Goal: Information Seeking & Learning: Understand process/instructions

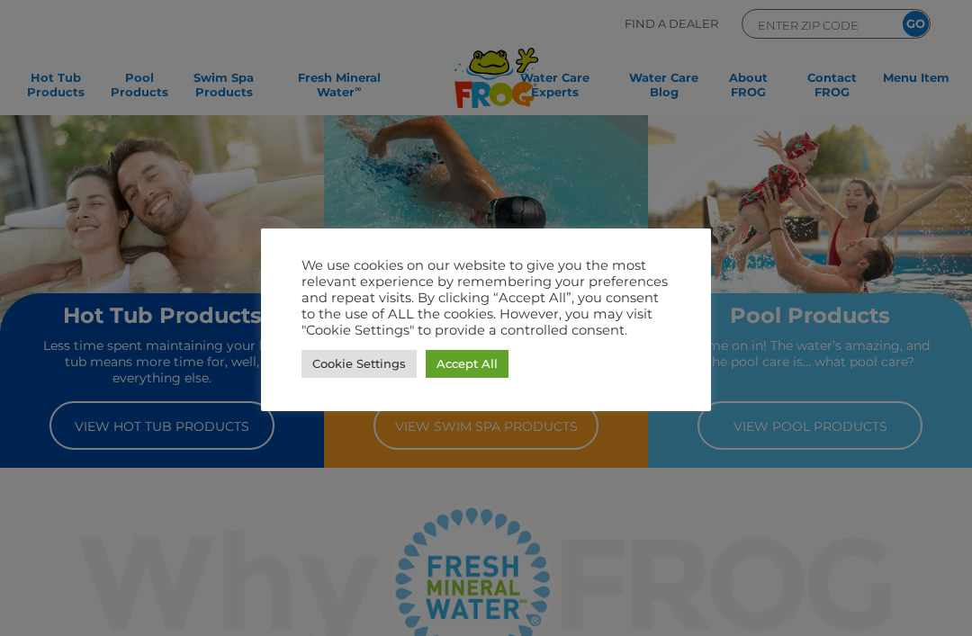
click at [463, 360] on link "Accept All" at bounding box center [467, 364] width 83 height 28
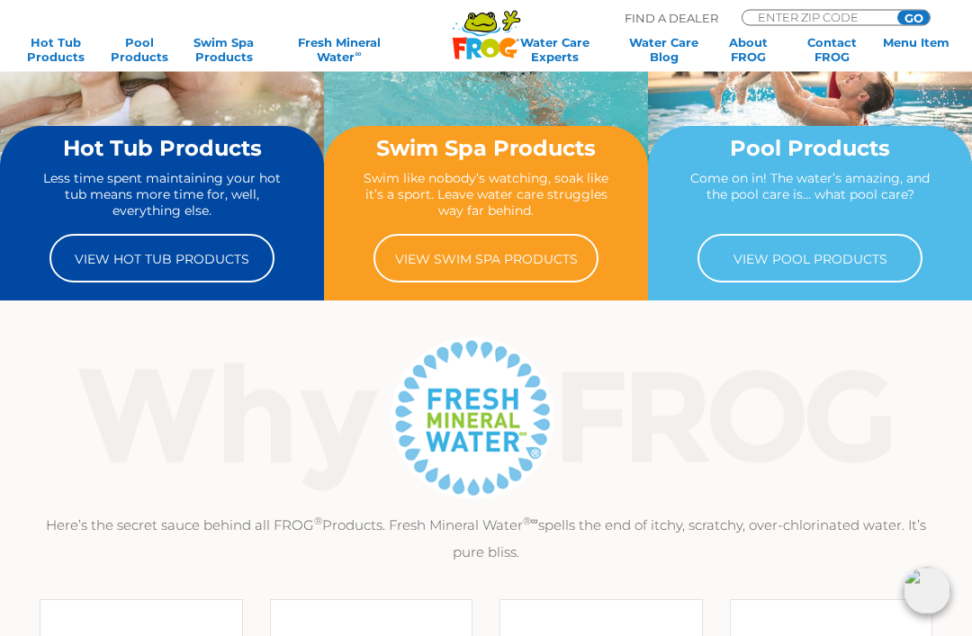
scroll to position [170, 0]
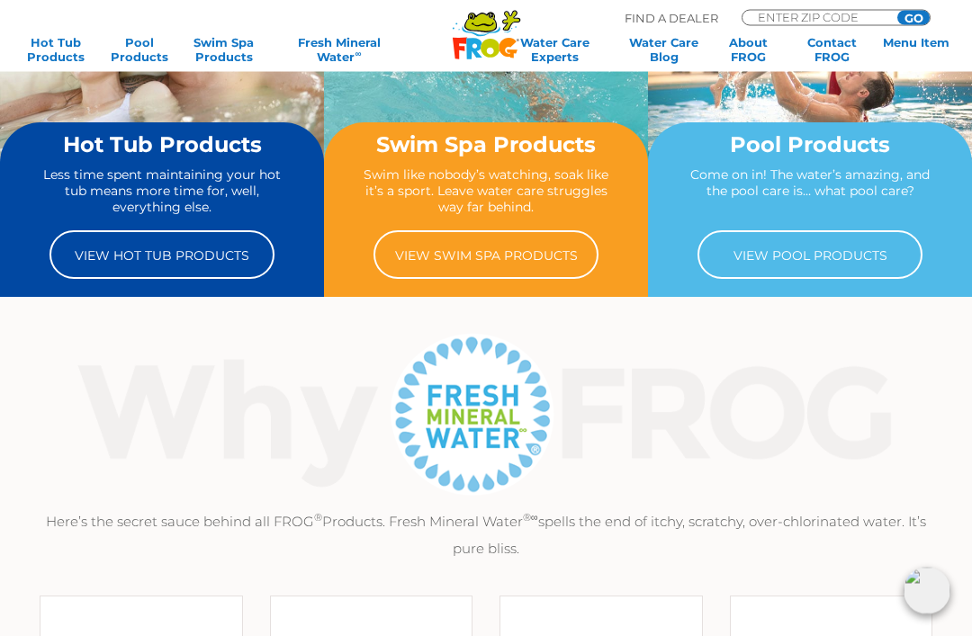
click at [187, 266] on link "View Hot Tub Products" at bounding box center [161, 255] width 225 height 49
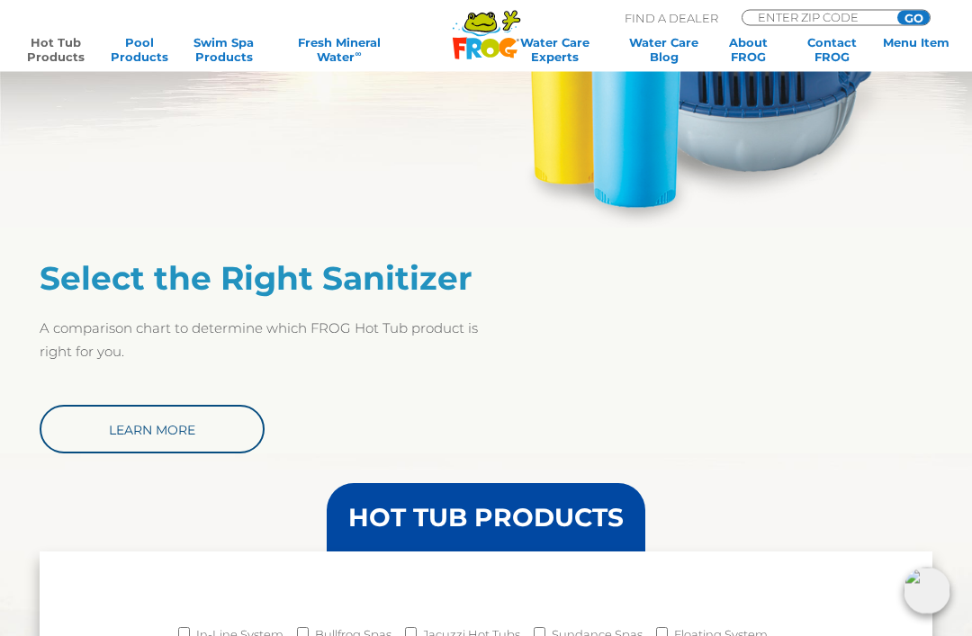
scroll to position [1069, 0]
click at [118, 434] on link "Learn More" at bounding box center [152, 429] width 225 height 49
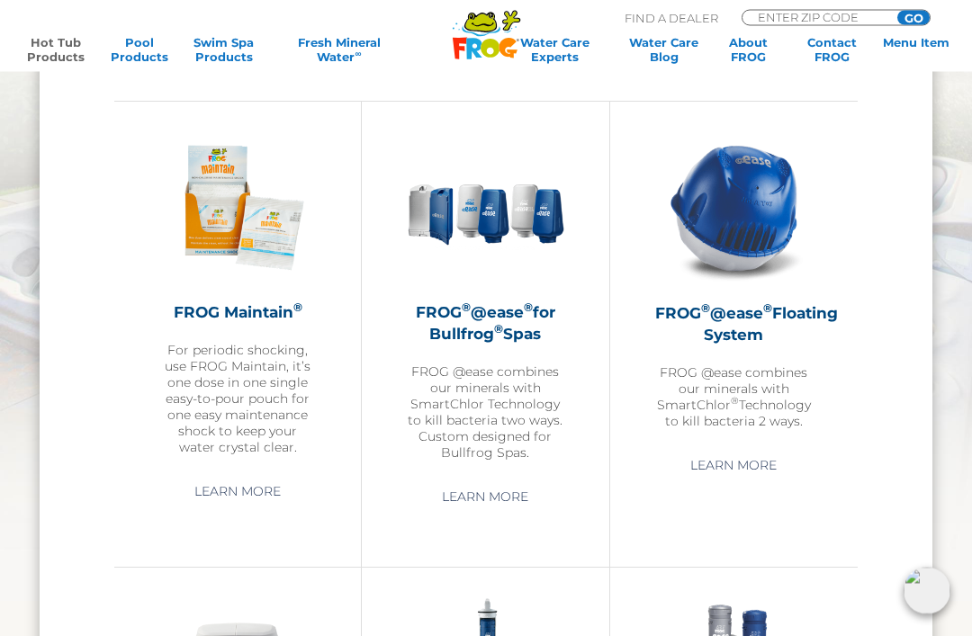
scroll to position [1686, 0]
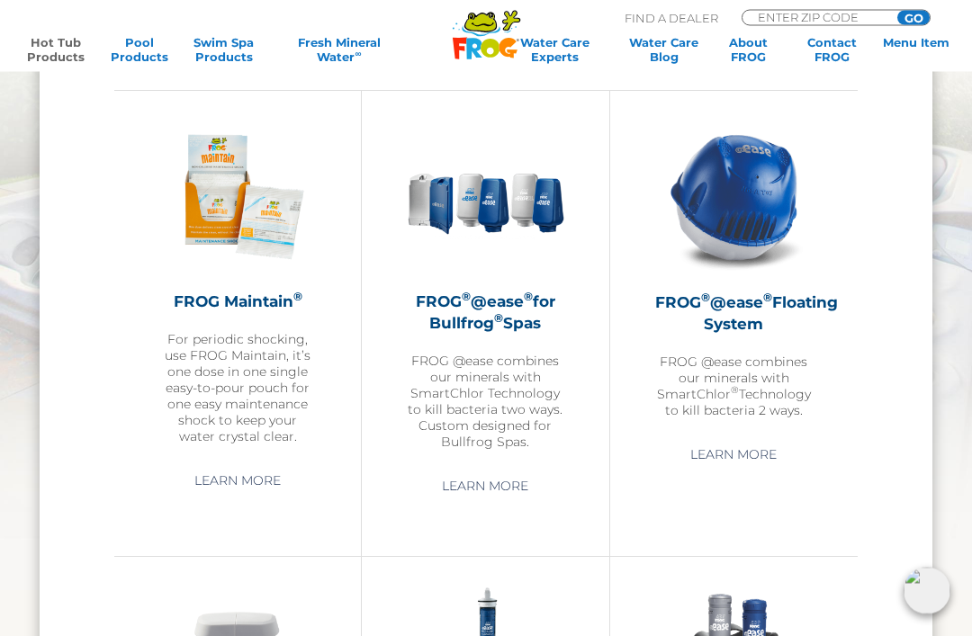
click at [762, 202] on img at bounding box center [733, 197] width 157 height 157
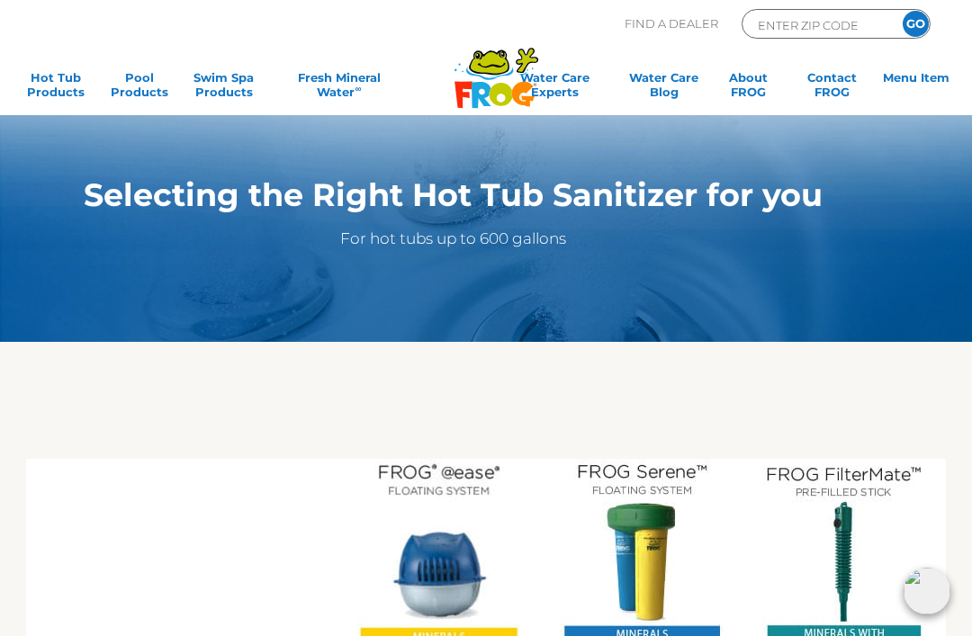
scroll to position [80, 0]
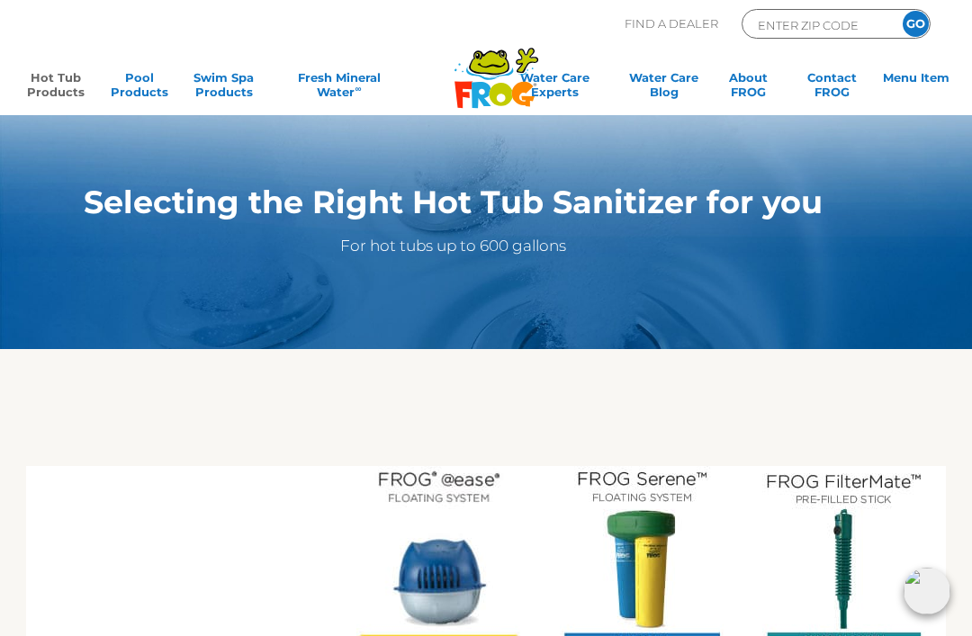
click at [51, 78] on link "Hot Tub Products" at bounding box center [55, 88] width 75 height 36
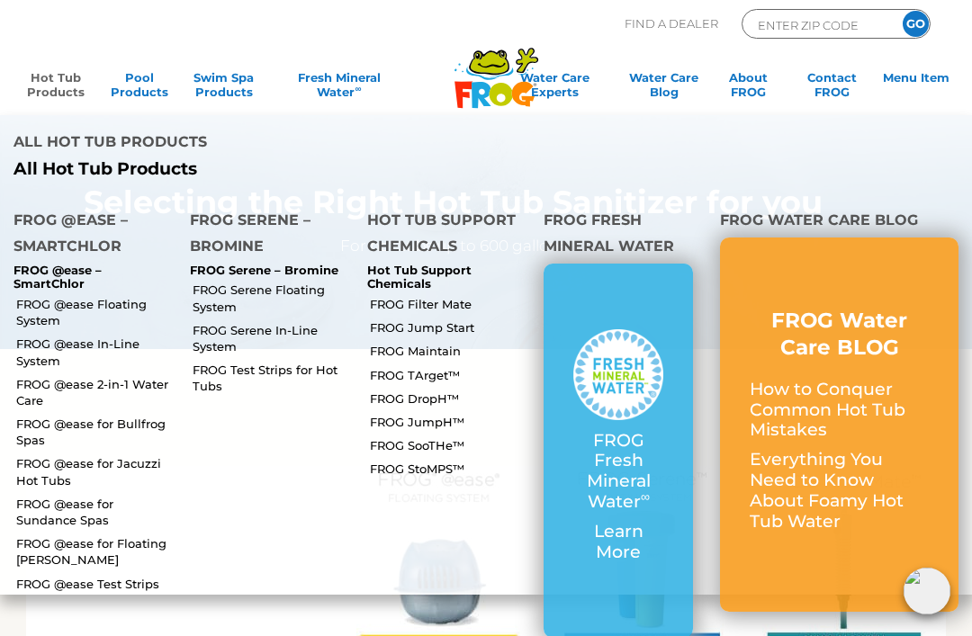
click at [34, 296] on link "FROG @ease Floating System" at bounding box center [96, 312] width 160 height 32
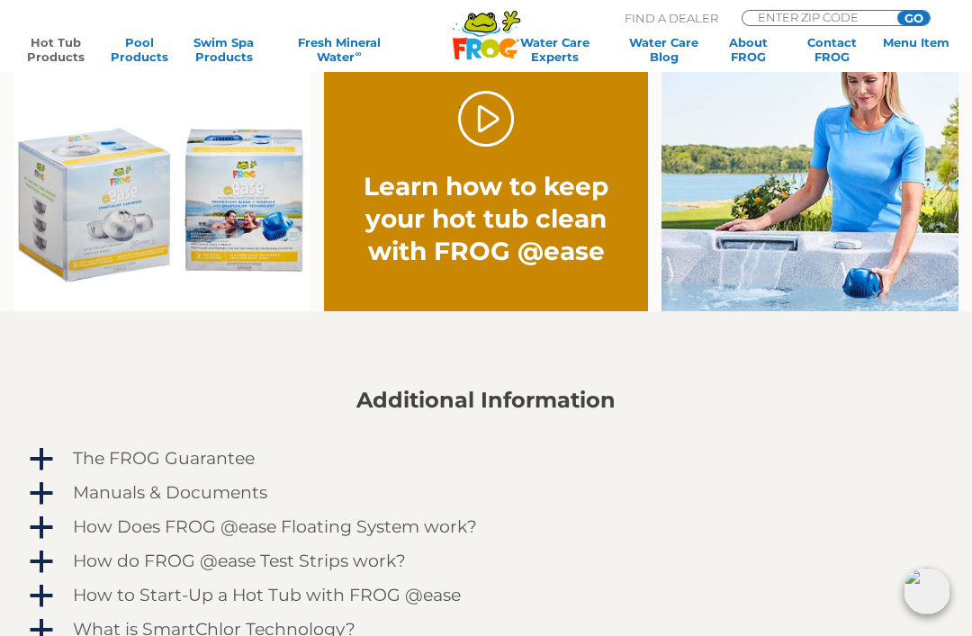
scroll to position [1202, 0]
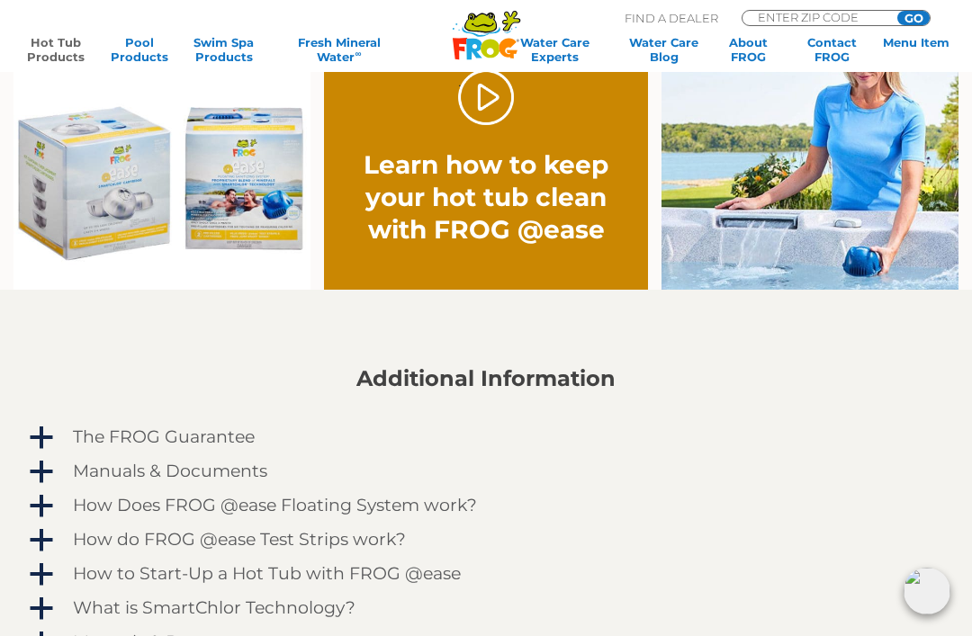
click at [487, 122] on link "." at bounding box center [486, 97] width 57 height 57
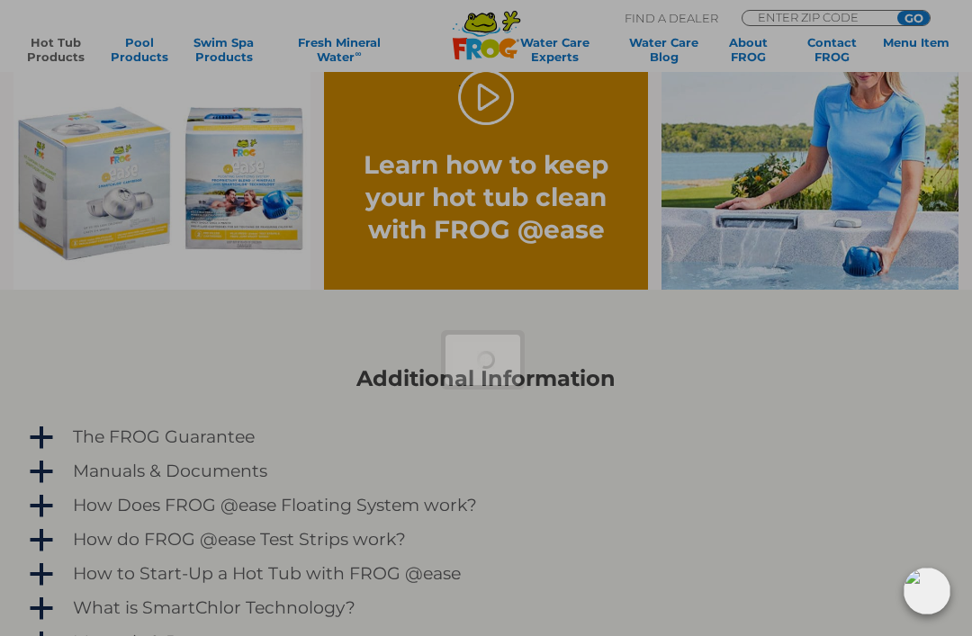
scroll to position [1260, 0]
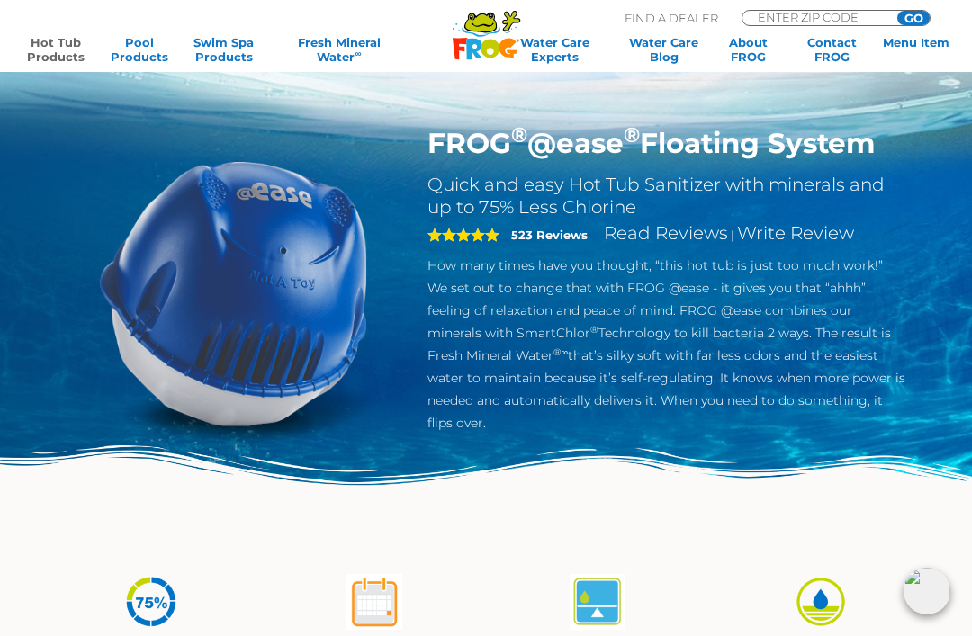
scroll to position [0, 0]
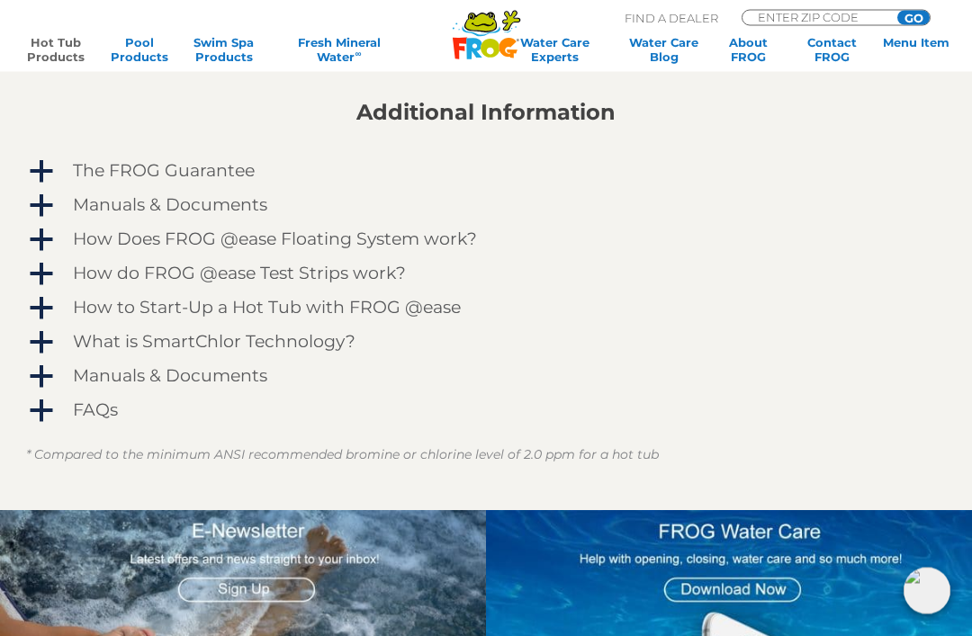
scroll to position [1472, 0]
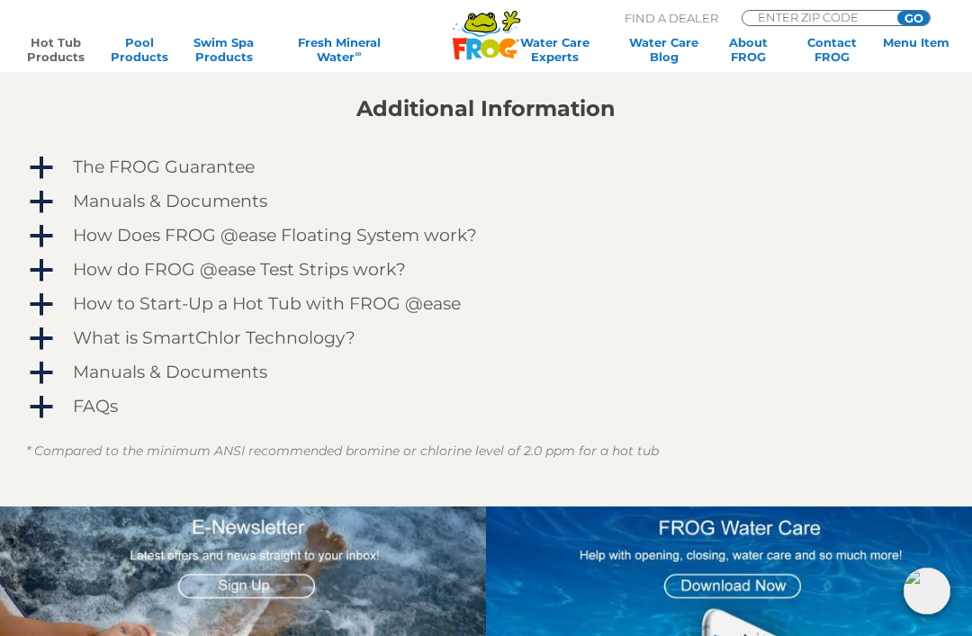
click at [111, 205] on h4 "Manuals & Documents" at bounding box center [170, 202] width 194 height 20
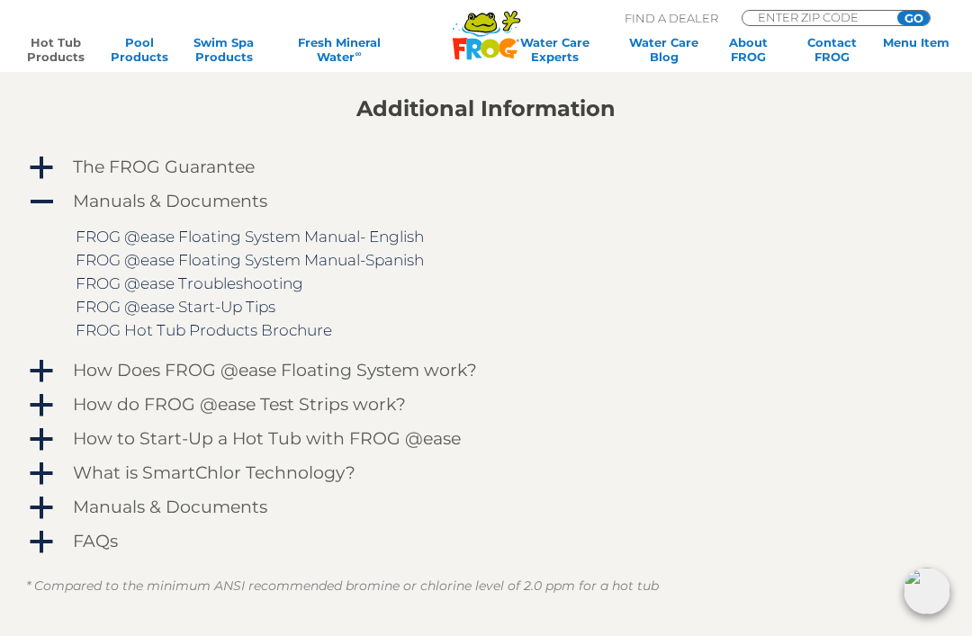
click at [168, 310] on link "FROG @ease Start-Up Tips" at bounding box center [176, 307] width 200 height 18
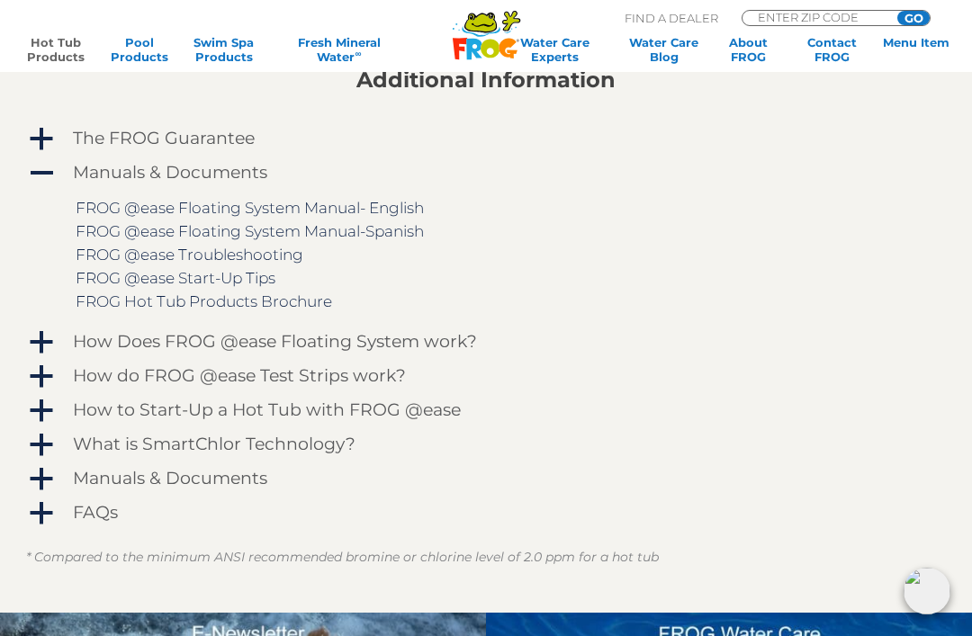
click at [130, 206] on link "FROG @ease Floating System Manual- English" at bounding box center [250, 208] width 348 height 18
